Goal: Task Accomplishment & Management: Manage account settings

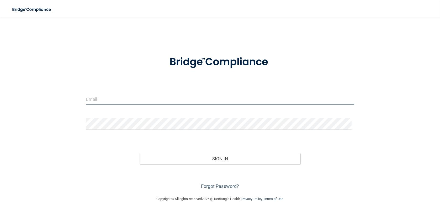
click at [197, 100] on input "email" at bounding box center [220, 99] width 268 height 12
type input "[PERSON_NAME][EMAIL_ADDRESS][DOMAIN_NAME]"
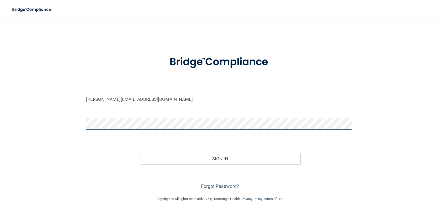
click at [140, 153] on button "Sign In" at bounding box center [220, 159] width 161 height 12
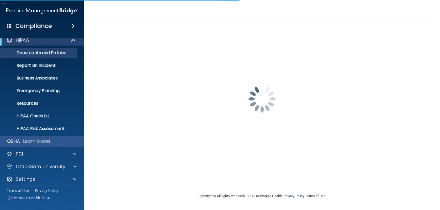
scroll to position [8, 0]
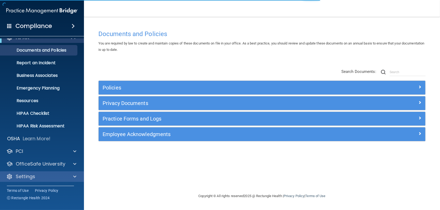
click at [35, 179] on div "Settings" at bounding box center [42, 176] width 84 height 11
click at [34, 177] on p "Settings" at bounding box center [25, 176] width 19 height 6
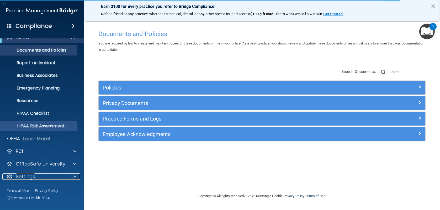
scroll to position [58, 0]
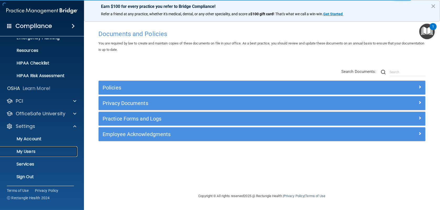
click at [29, 150] on p "My Users" at bounding box center [39, 151] width 72 height 5
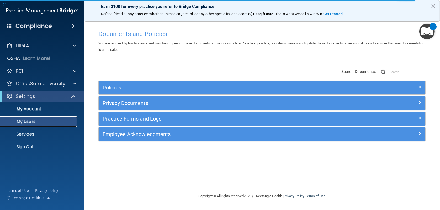
select select "20"
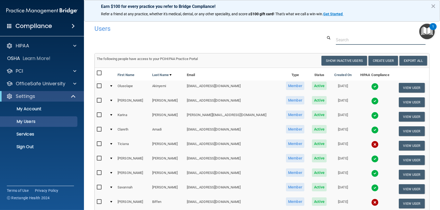
click at [344, 38] on input "text" at bounding box center [381, 40] width 90 height 10
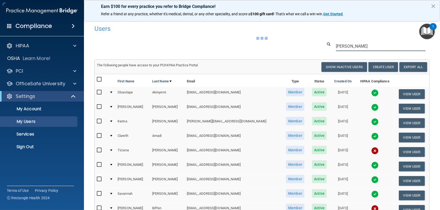
type input "[PERSON_NAME]"
